Goal: Transaction & Acquisition: Download file/media

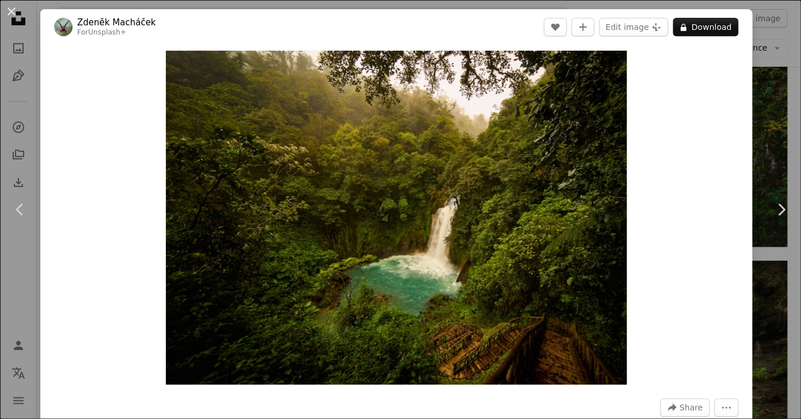
scroll to position [1429, 0]
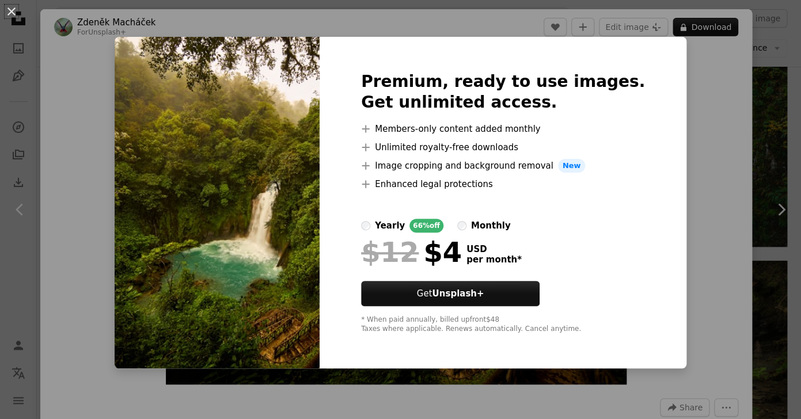
click at [716, 42] on div "An X shape Premium, ready to use images. Get unlimited access. A plus sign Memb…" at bounding box center [400, 209] width 801 height 419
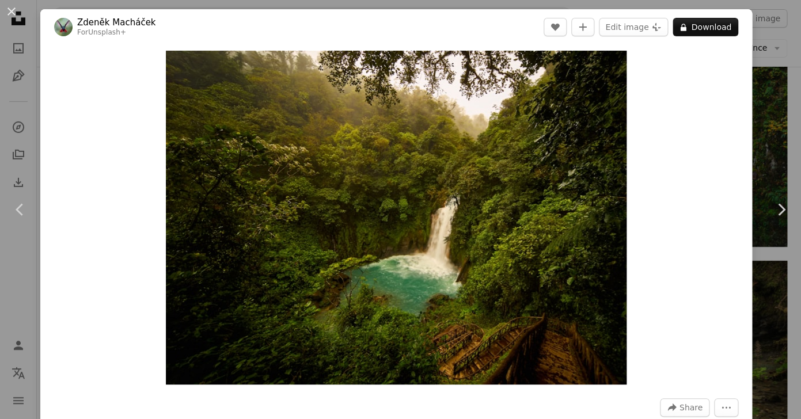
click at [777, 112] on div "An X shape Chevron left Chevron right [PERSON_NAME] For Unsplash+ A heart A plu…" at bounding box center [400, 209] width 801 height 419
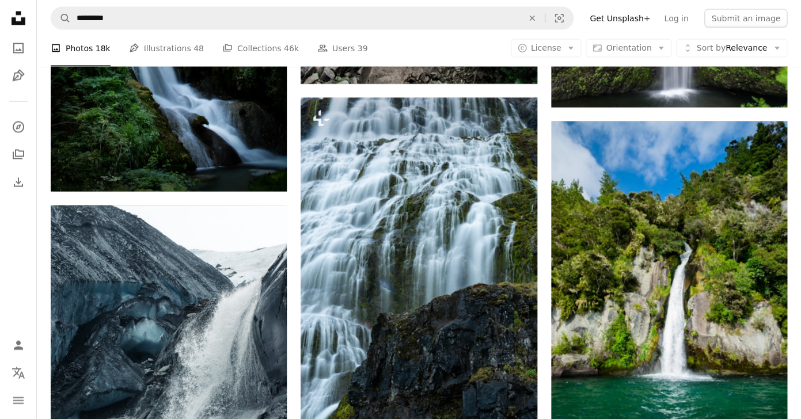
scroll to position [811, 0]
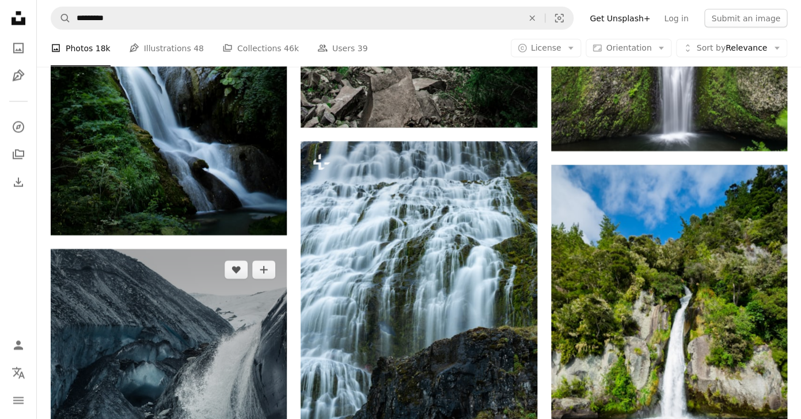
click at [184, 249] on img at bounding box center [169, 426] width 236 height 354
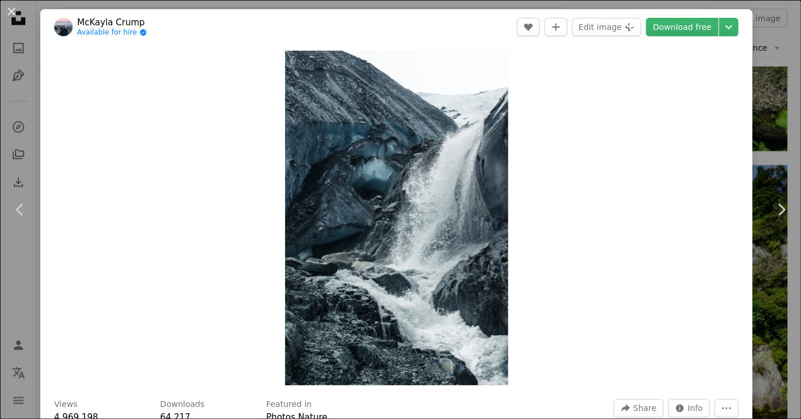
click at [697, 17] on header "[PERSON_NAME] Available for hire A checkmark inside of a circle A heart A plus …" at bounding box center [396, 27] width 712 height 36
click at [697, 25] on link "Download free" at bounding box center [681, 27] width 73 height 18
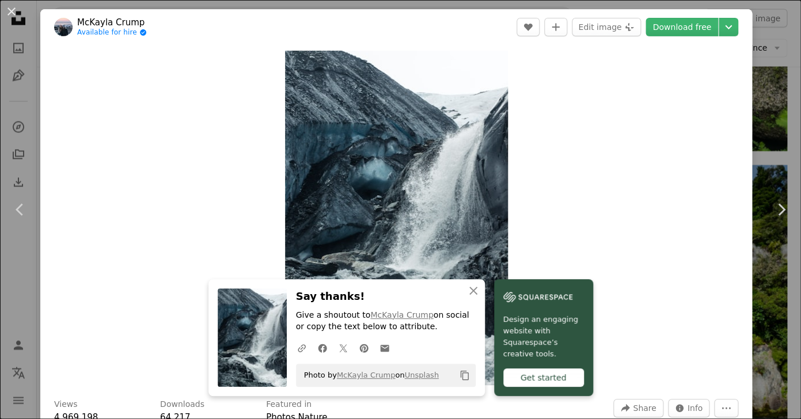
click at [773, 51] on div "An X shape Chevron left Chevron right An X shape Close Say thanks! Give a shout…" at bounding box center [400, 209] width 801 height 419
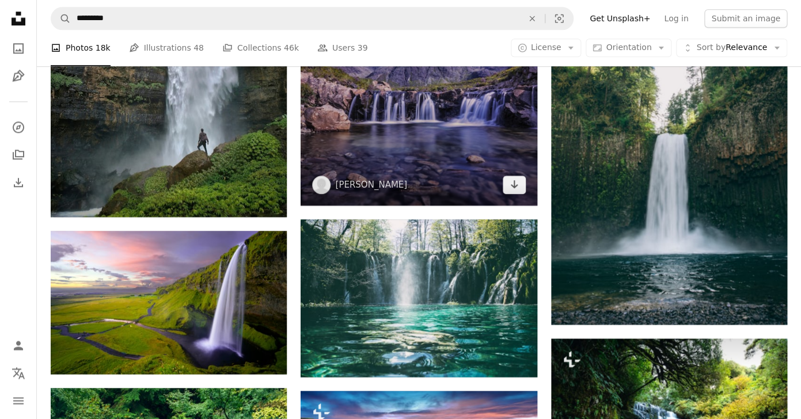
scroll to position [2060, 0]
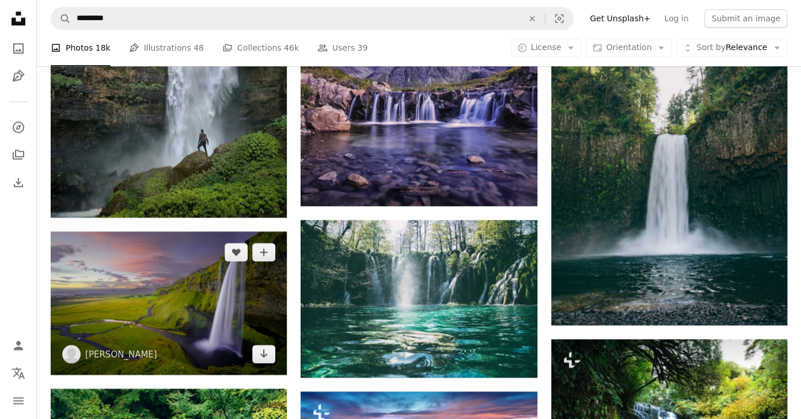
click at [238, 231] on img at bounding box center [169, 302] width 236 height 143
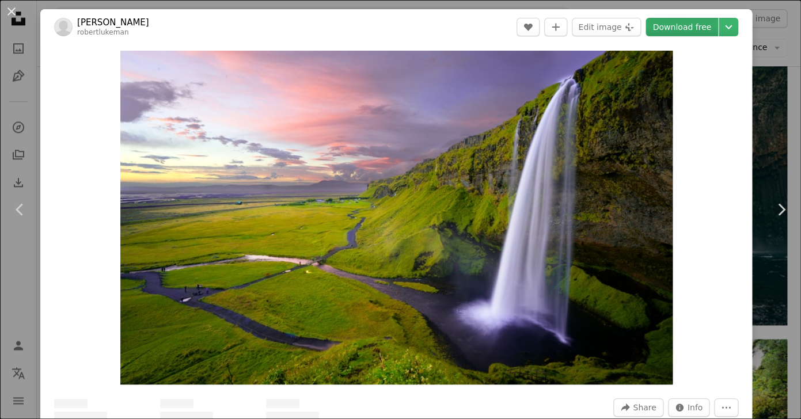
click at [701, 25] on link "Download free" at bounding box center [681, 27] width 73 height 18
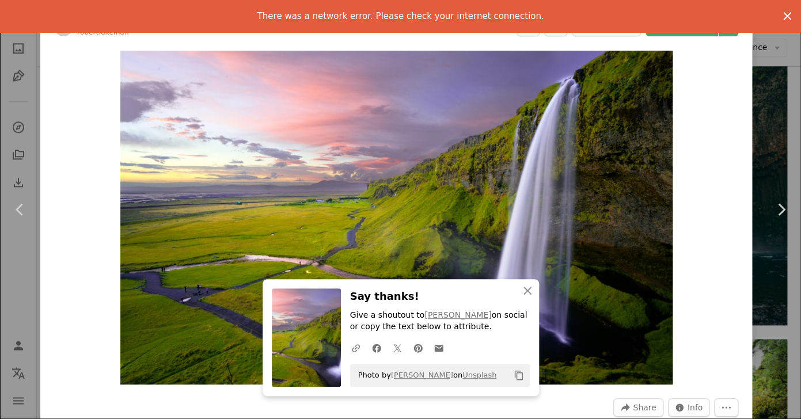
click at [788, 13] on icon "An X shape" at bounding box center [787, 16] width 14 height 14
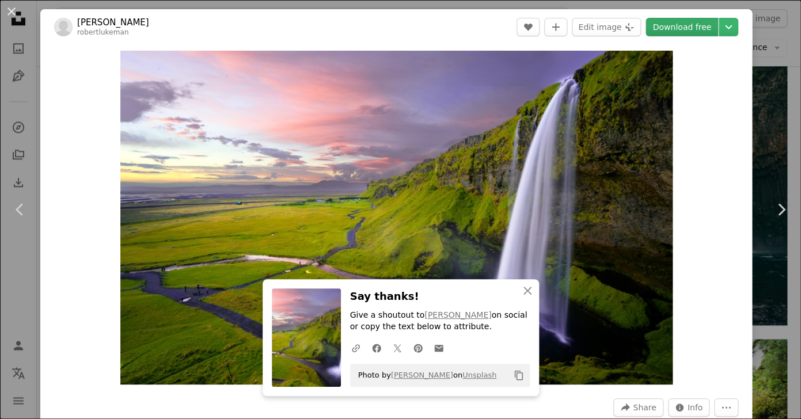
click at [692, 22] on link "Download free" at bounding box center [681, 27] width 73 height 18
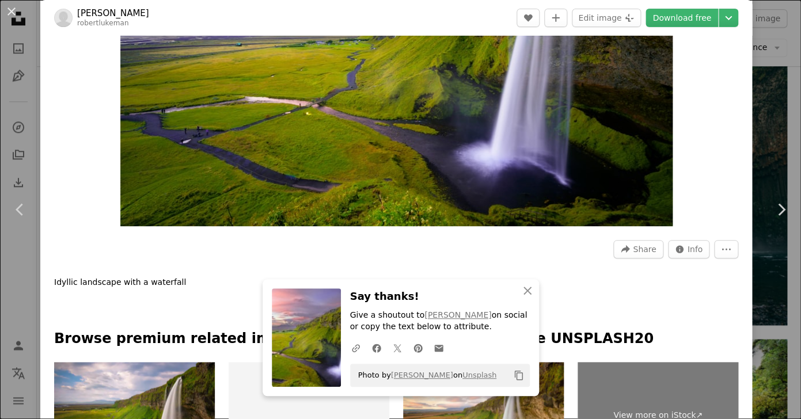
scroll to position [331, 0]
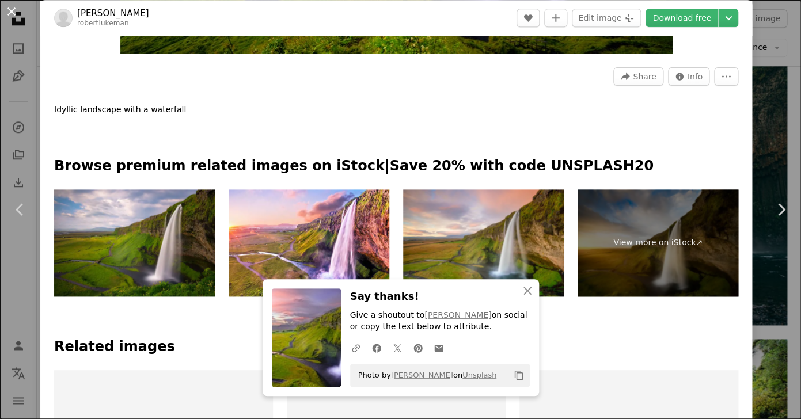
click at [11, 7] on button "An X shape" at bounding box center [12, 12] width 14 height 14
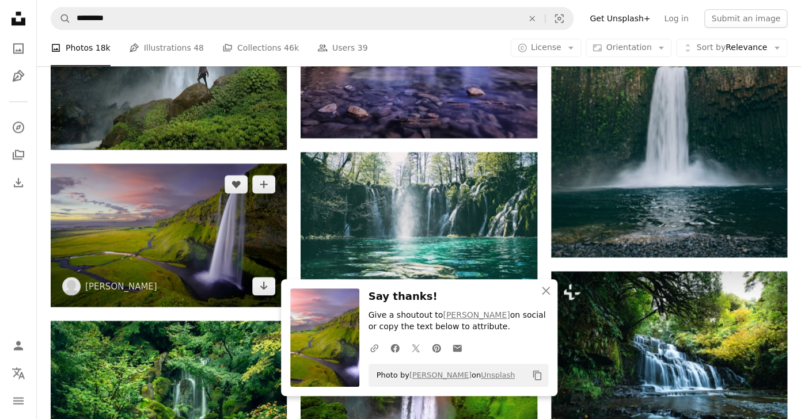
scroll to position [2146, 0]
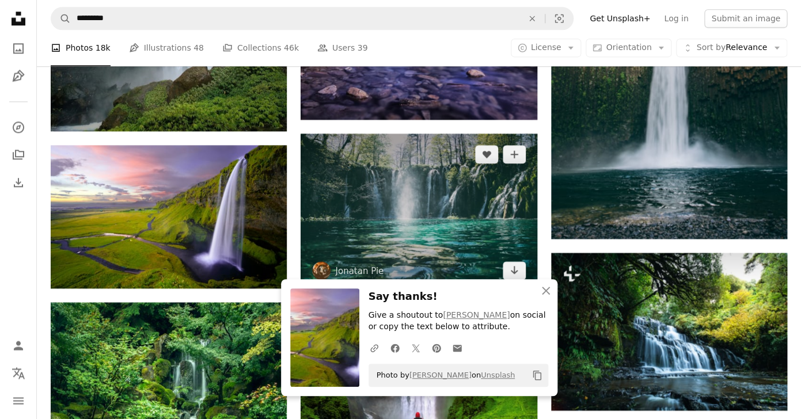
click at [373, 134] on img at bounding box center [419, 213] width 236 height 158
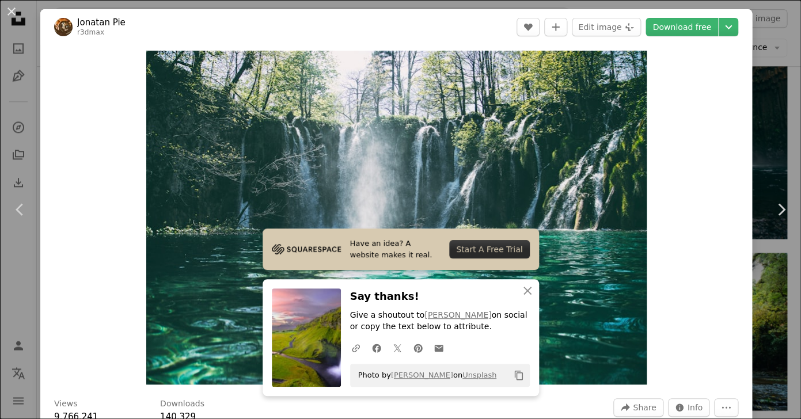
click at [776, 110] on div "An X shape Chevron left Chevron right Have an idea? A website makes it real. St…" at bounding box center [400, 209] width 801 height 419
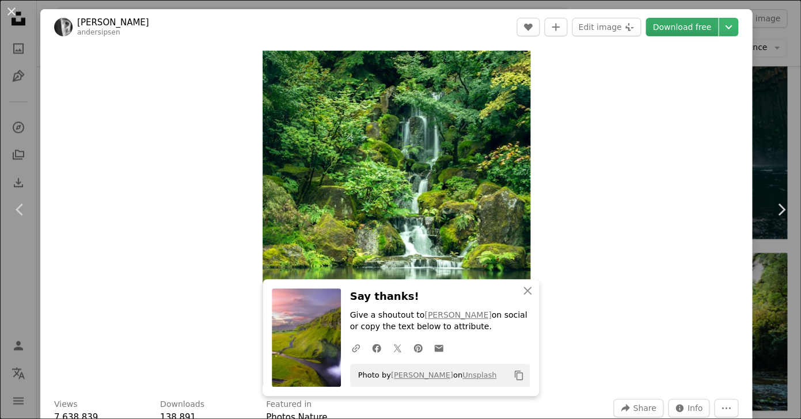
click at [693, 24] on link "Download free" at bounding box center [681, 27] width 73 height 18
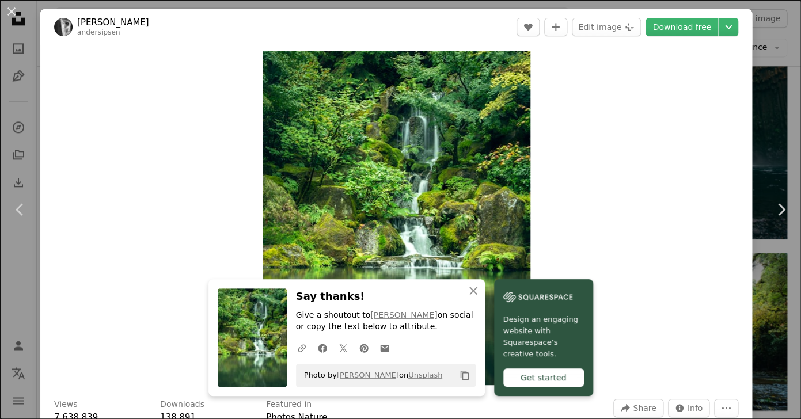
click at [606, 243] on div "Zoom in" at bounding box center [396, 218] width 712 height 346
click at [14, 16] on button "An X shape" at bounding box center [12, 12] width 14 height 14
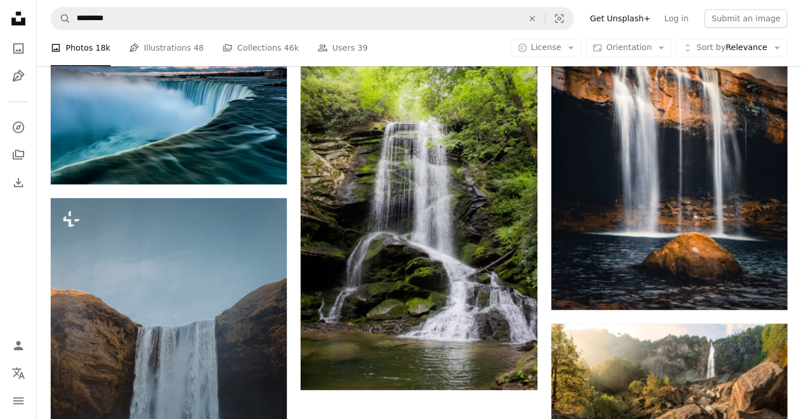
scroll to position [3682, 0]
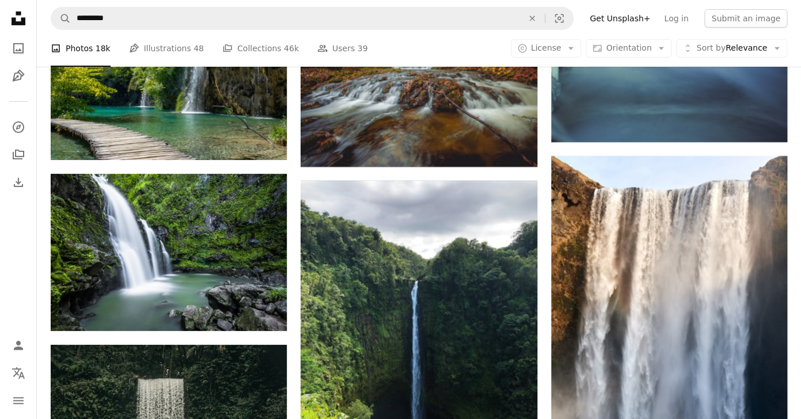
scroll to position [4780, 0]
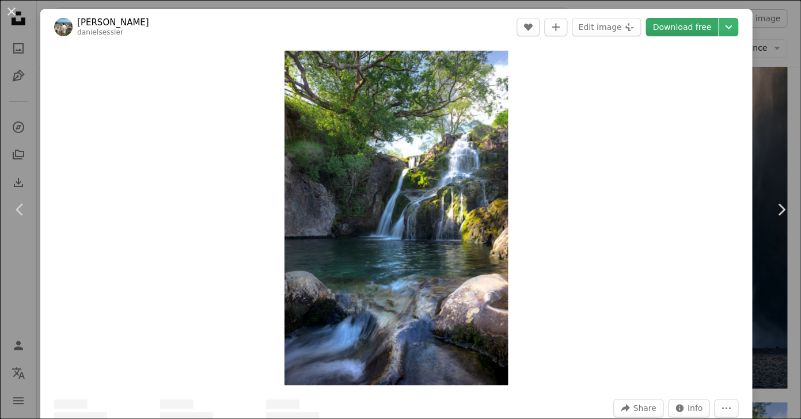
click at [681, 25] on link "Download free" at bounding box center [681, 27] width 73 height 18
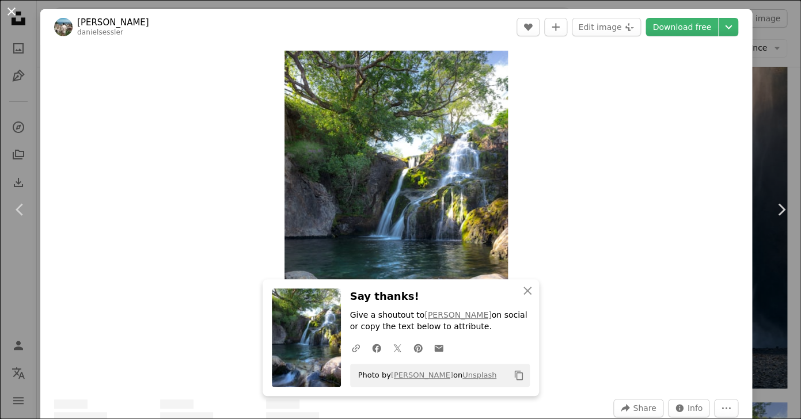
click at [14, 13] on button "An X shape" at bounding box center [12, 12] width 14 height 14
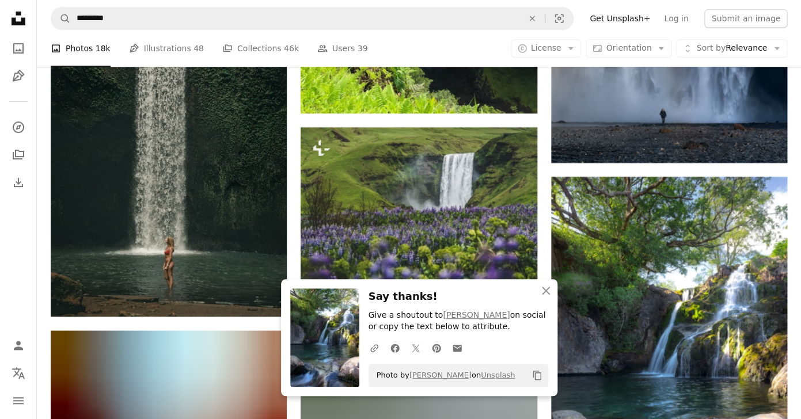
scroll to position [5059, 0]
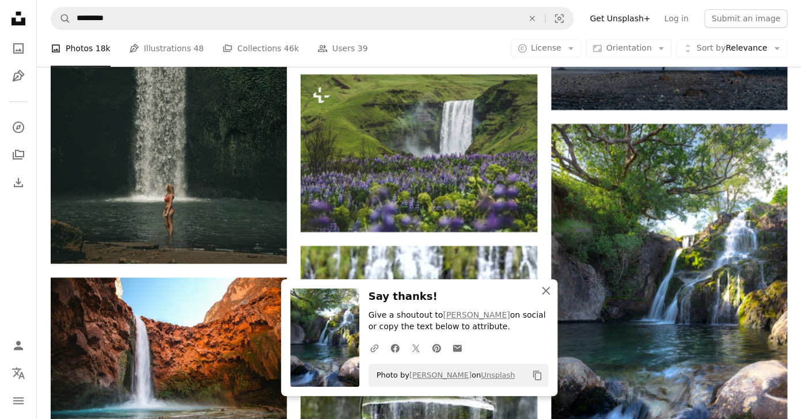
click at [543, 288] on icon "button" at bounding box center [546, 291] width 8 height 8
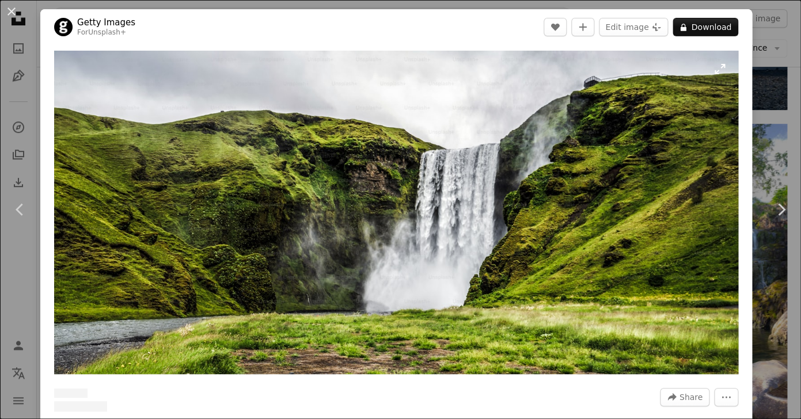
click at [635, 269] on img "Zoom in on this image" at bounding box center [396, 213] width 684 height 324
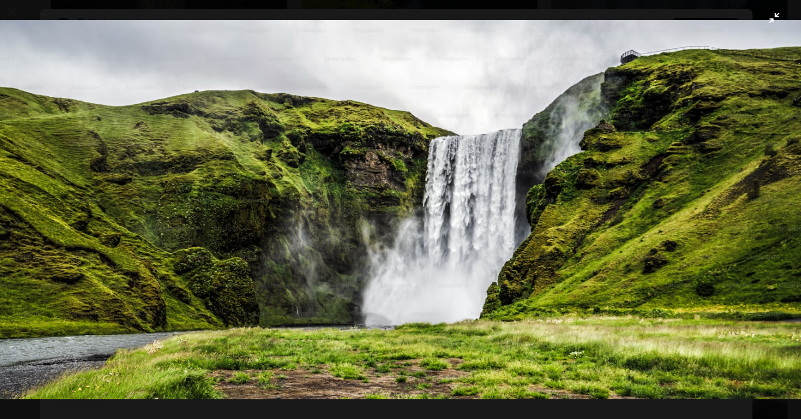
click at [773, 16] on button "Zoom out on this image" at bounding box center [400, 209] width 802 height 420
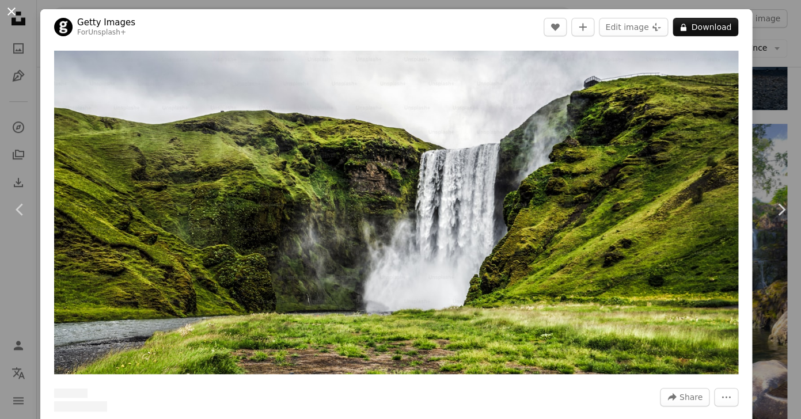
click at [17, 11] on button "An X shape" at bounding box center [12, 12] width 14 height 14
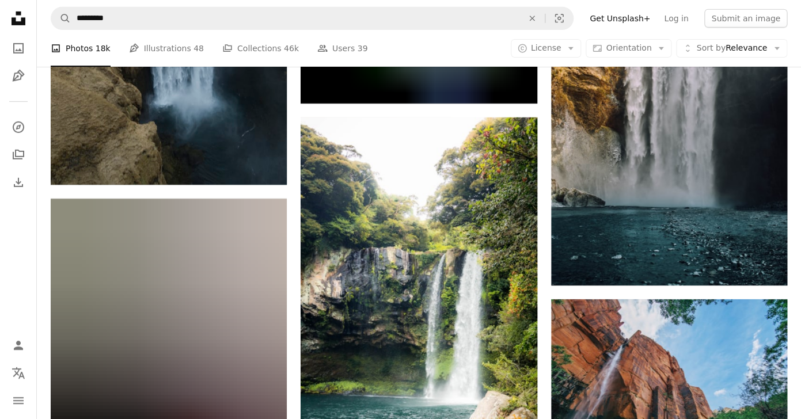
scroll to position [6179, 0]
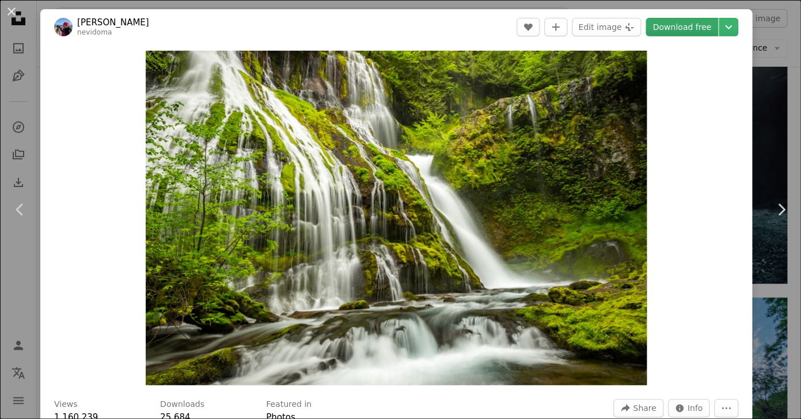
click at [686, 29] on link "Download free" at bounding box center [681, 27] width 73 height 18
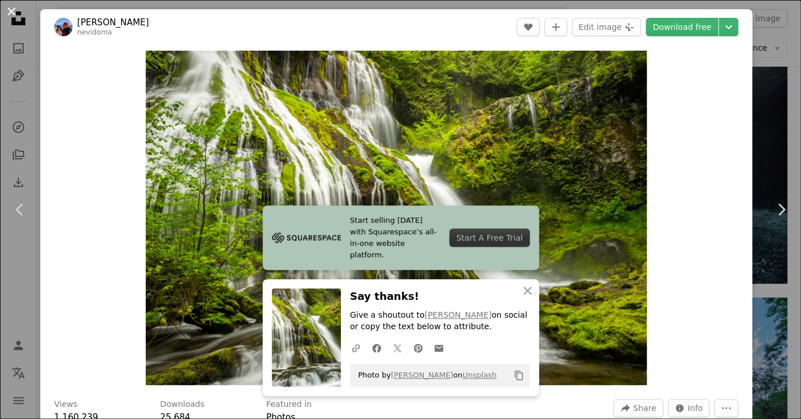
click at [8, 9] on button "An X shape" at bounding box center [12, 12] width 14 height 14
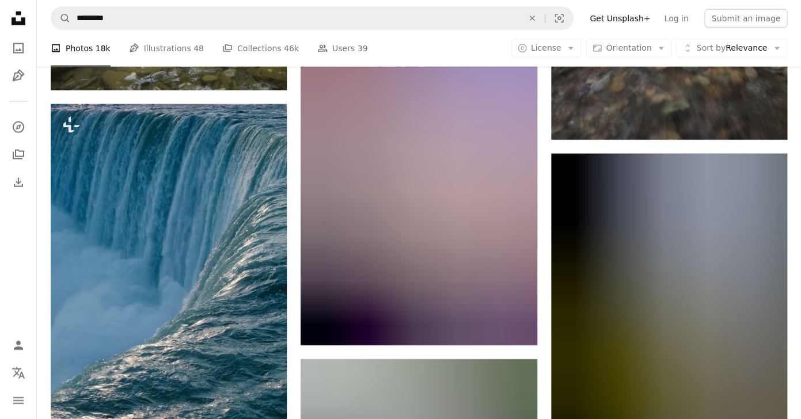
scroll to position [10649, 0]
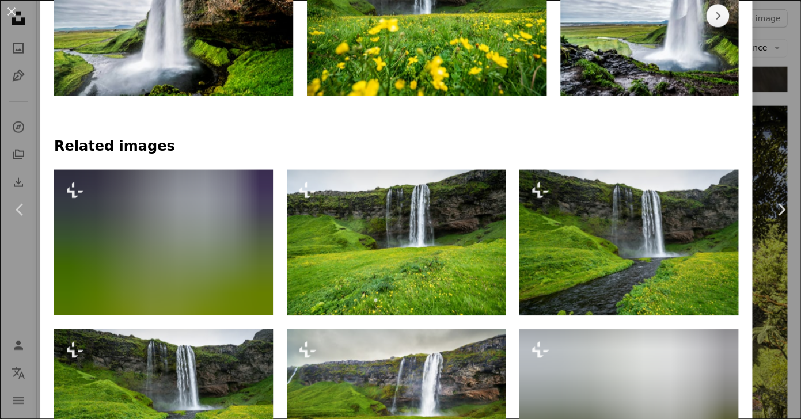
scroll to position [673, 0]
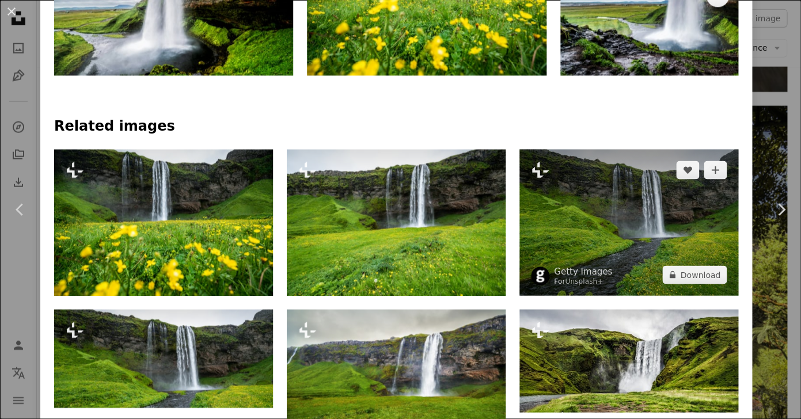
click at [614, 233] on img at bounding box center [628, 222] width 219 height 146
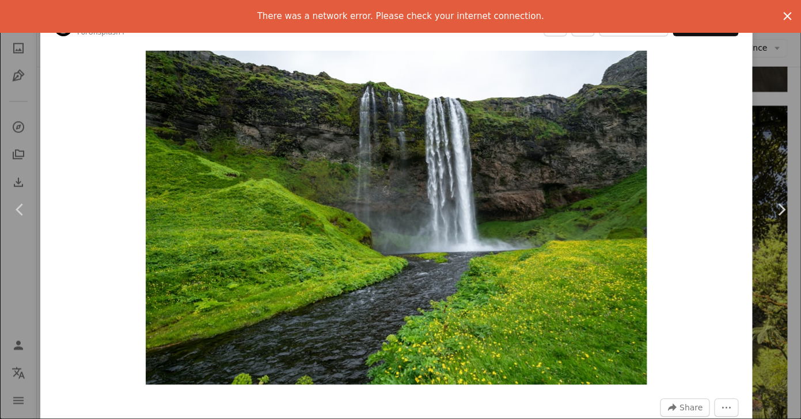
click at [786, 15] on icon "button" at bounding box center [787, 16] width 8 height 8
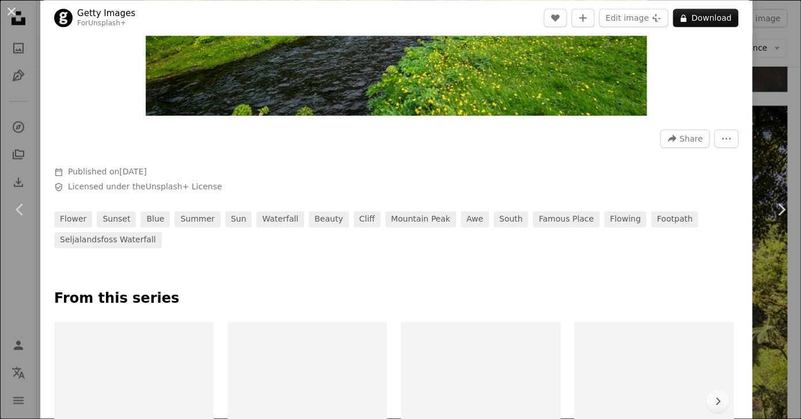
scroll to position [344, 0]
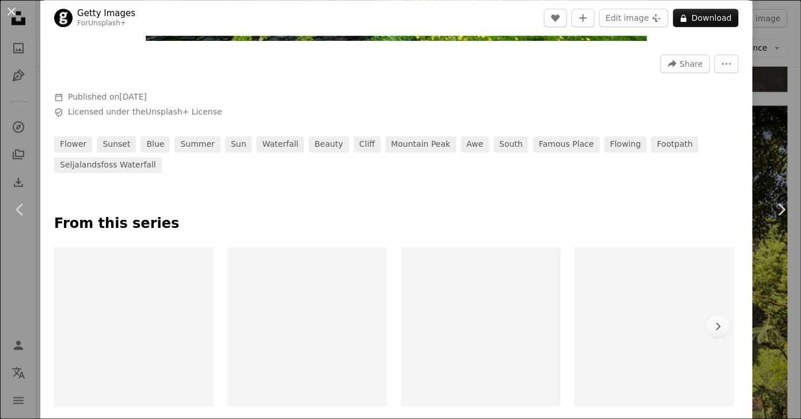
click at [571, 80] on div at bounding box center [396, 82] width 684 height 18
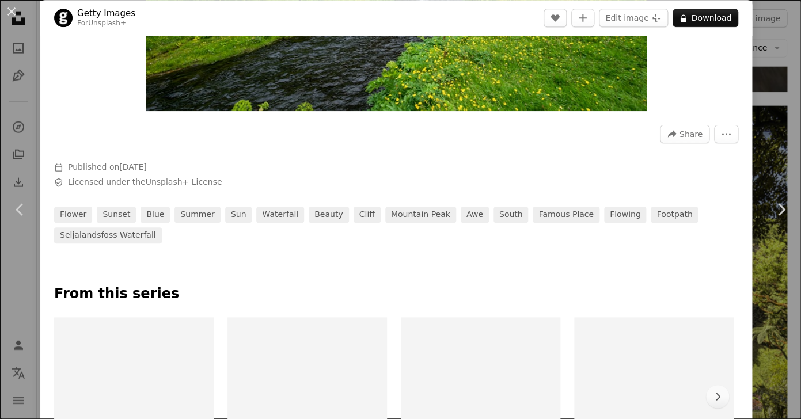
scroll to position [102, 0]
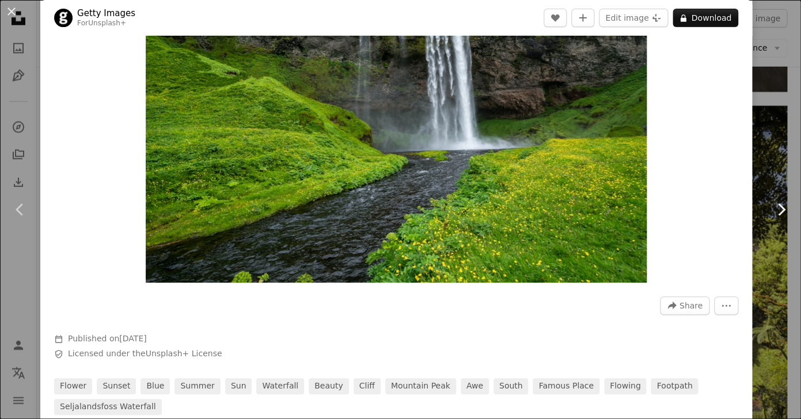
click at [783, 214] on icon "Chevron right" at bounding box center [781, 209] width 18 height 18
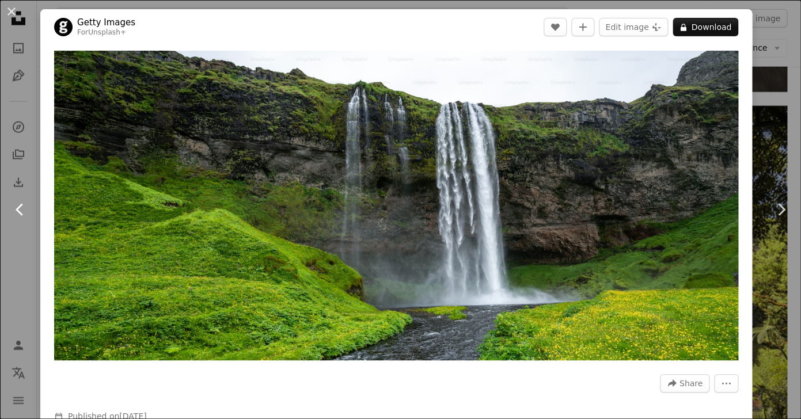
click at [24, 213] on icon "Chevron left" at bounding box center [20, 209] width 18 height 18
